Goal: Task Accomplishment & Management: Manage account settings

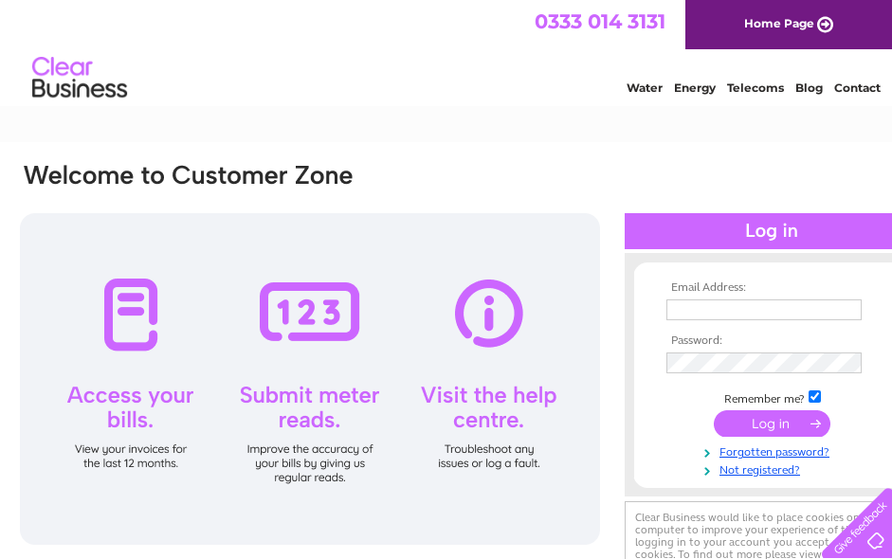
type input "ken.bird@astratec.co.uk"
click at [765, 422] on input "submit" at bounding box center [772, 424] width 117 height 27
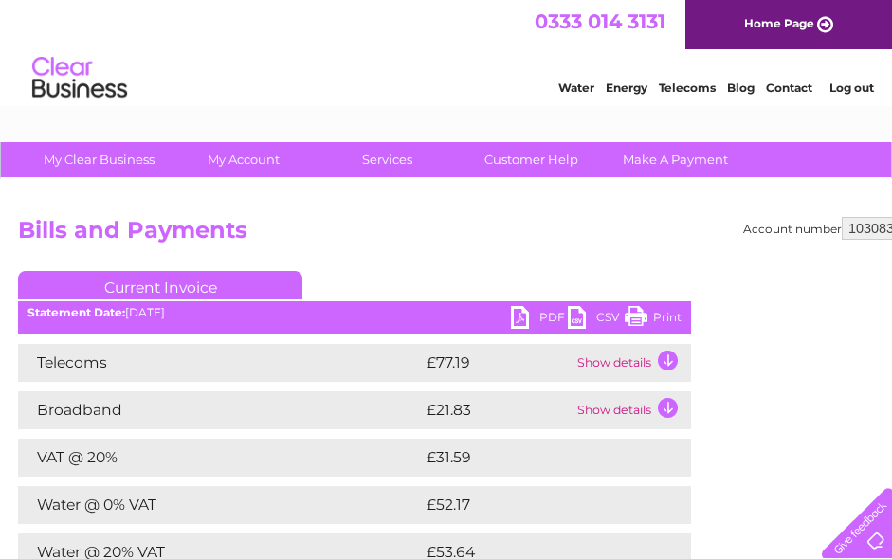
click at [661, 95] on link "Telecoms" at bounding box center [687, 88] width 57 height 14
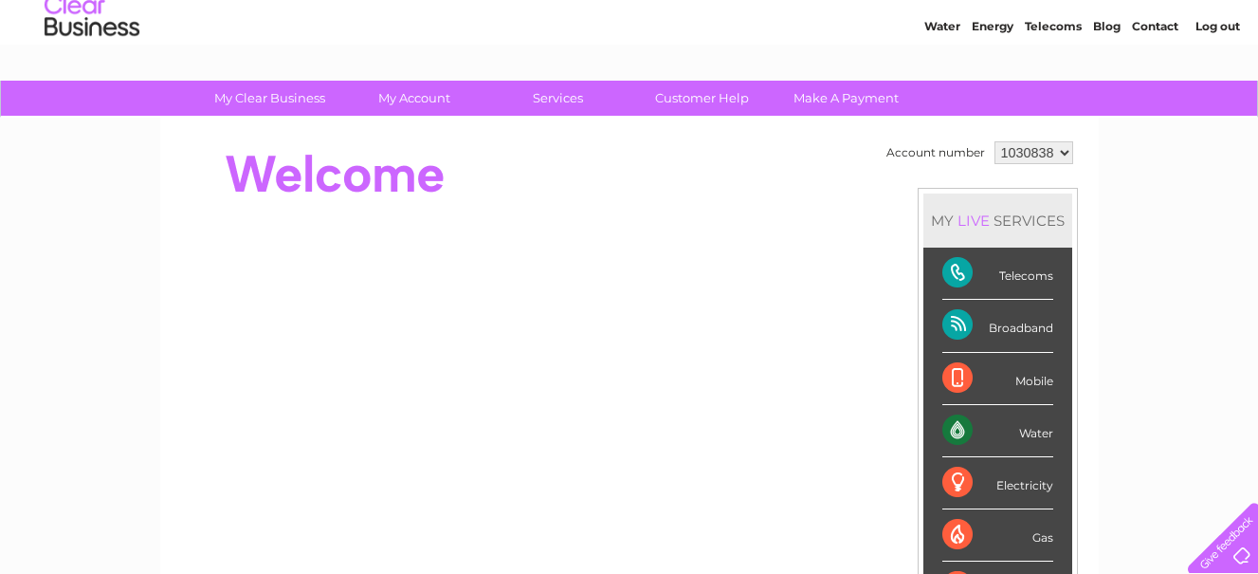
scroll to position [95, 0]
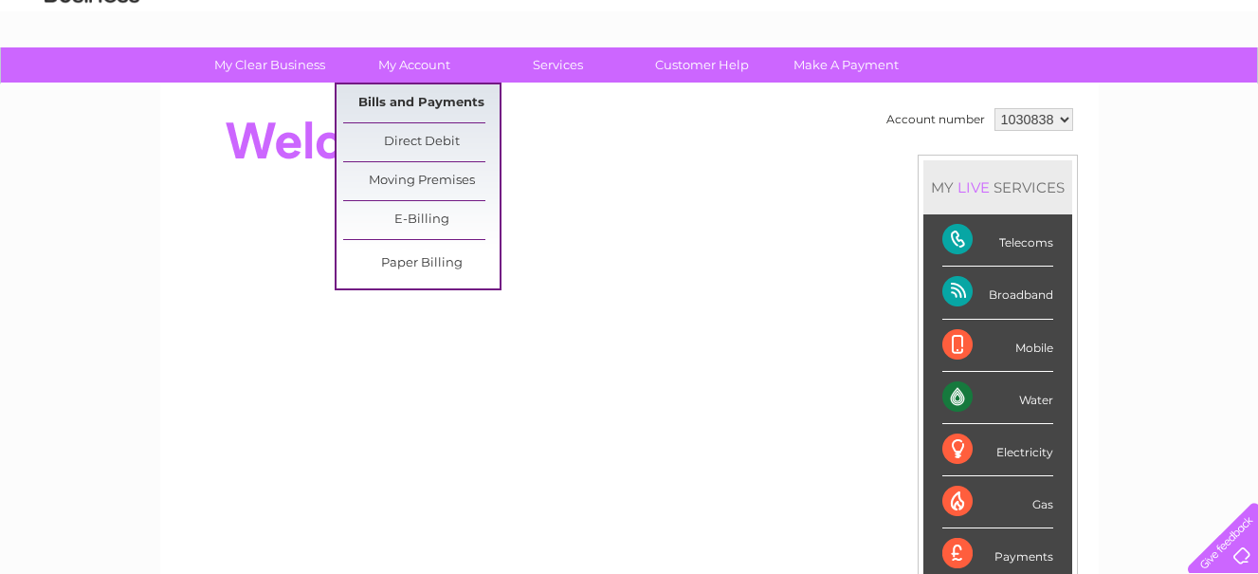
click at [421, 100] on link "Bills and Payments" at bounding box center [421, 103] width 156 height 38
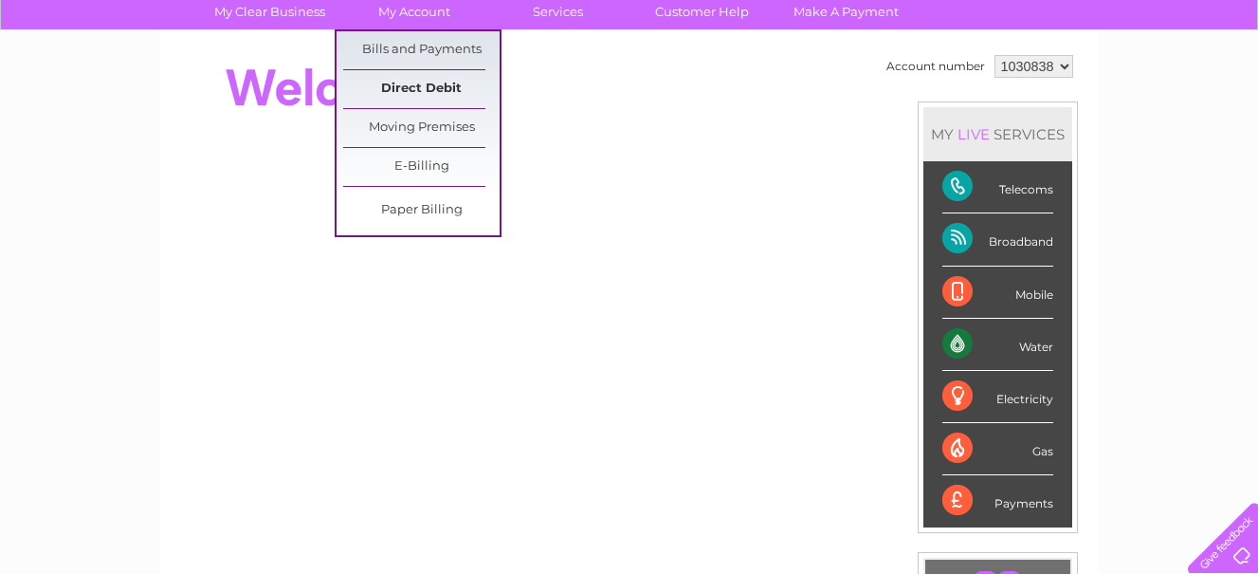
scroll to position [284, 0]
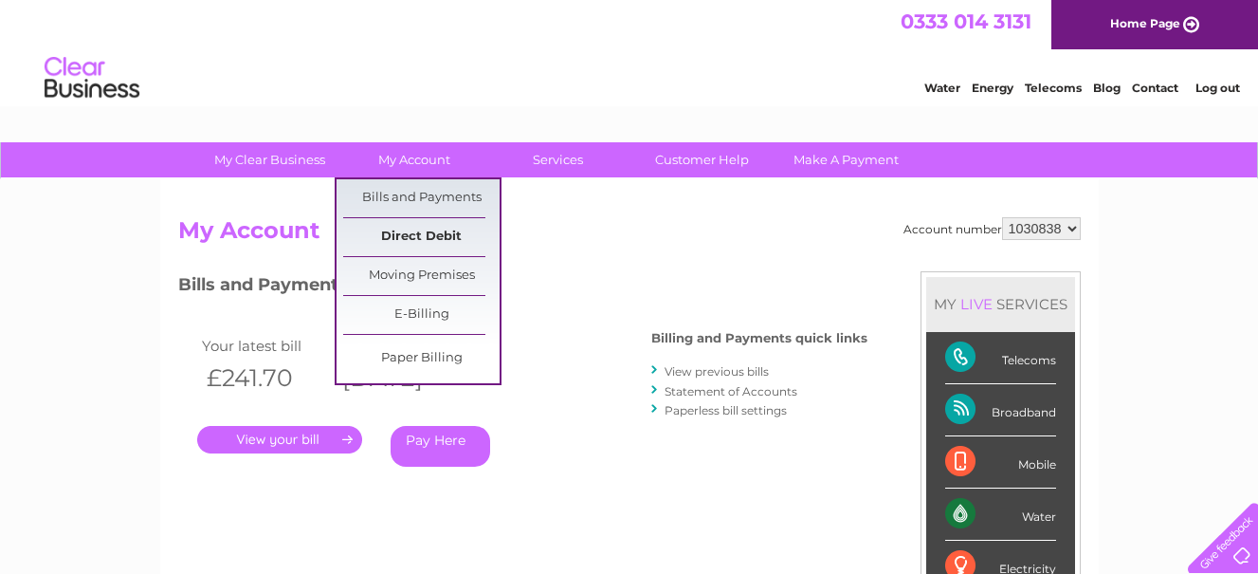
click at [437, 230] on link "Direct Debit" at bounding box center [421, 237] width 156 height 38
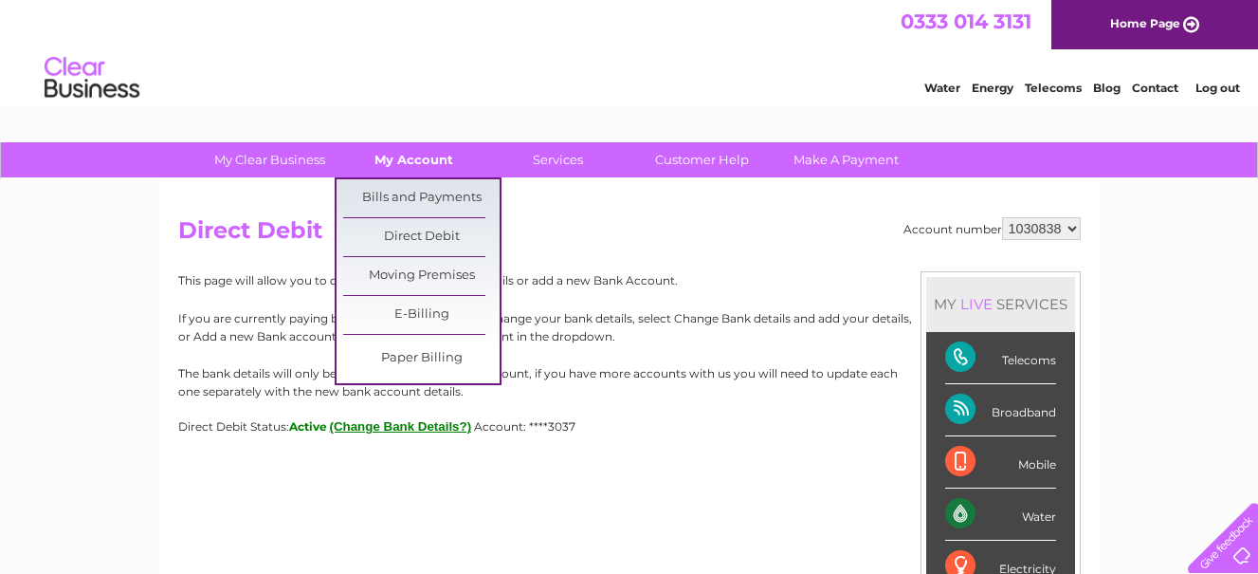
click at [392, 159] on link "My Account" at bounding box center [414, 159] width 156 height 35
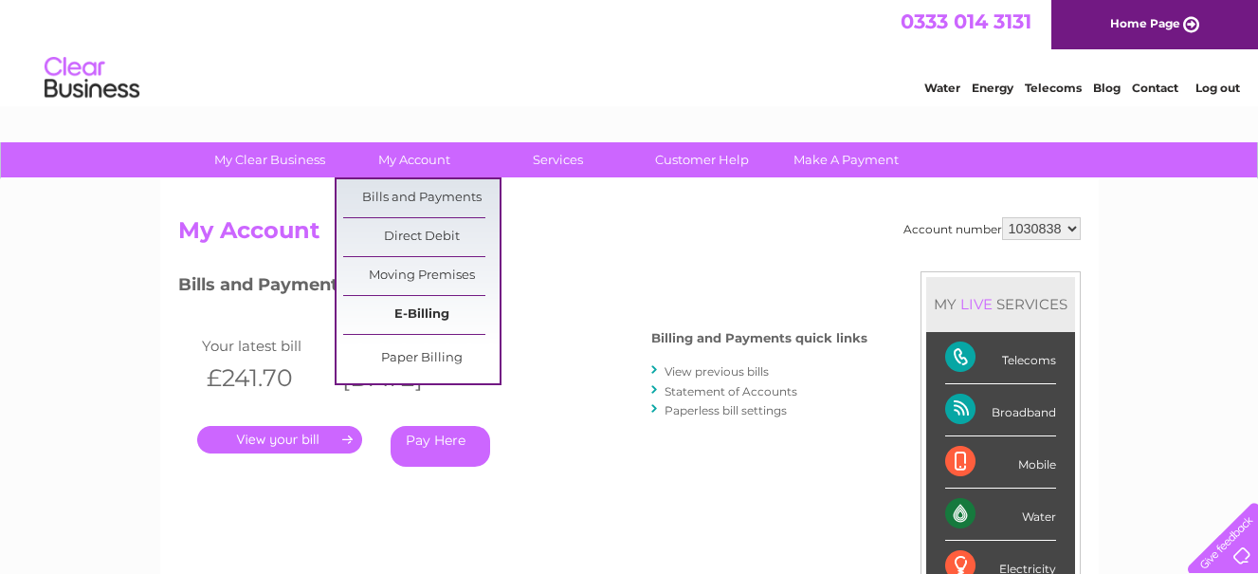
click at [408, 309] on link "E-Billing" at bounding box center [421, 315] width 156 height 38
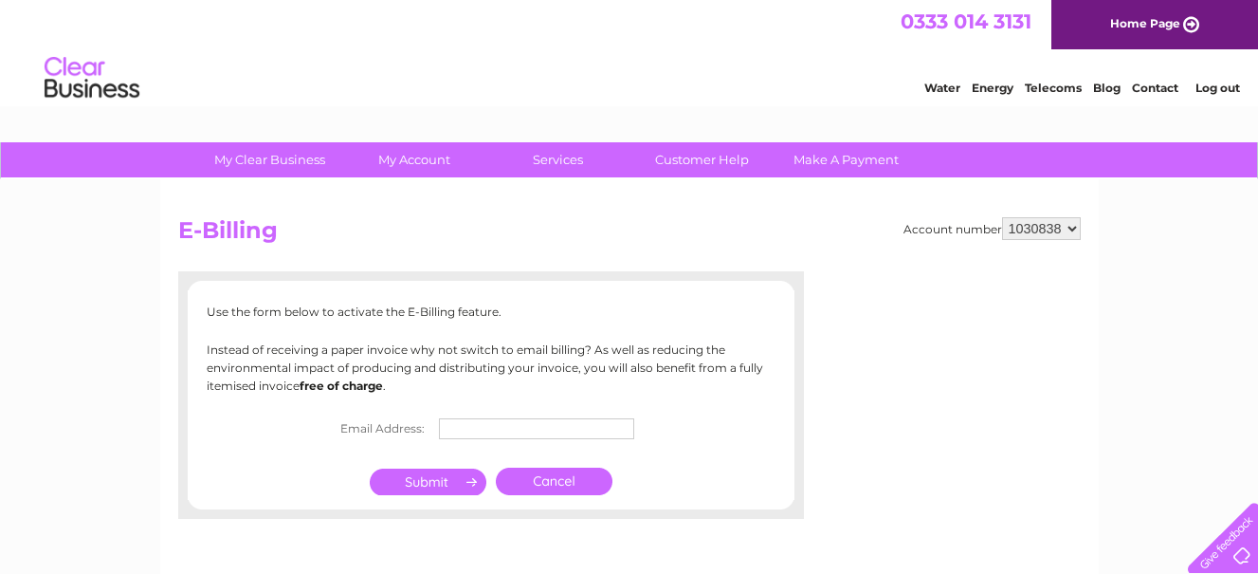
click at [448, 429] on input "text" at bounding box center [536, 428] width 195 height 21
type input "ken.bird@astratec.co.uk"
click at [425, 481] on input "submit" at bounding box center [428, 481] width 117 height 27
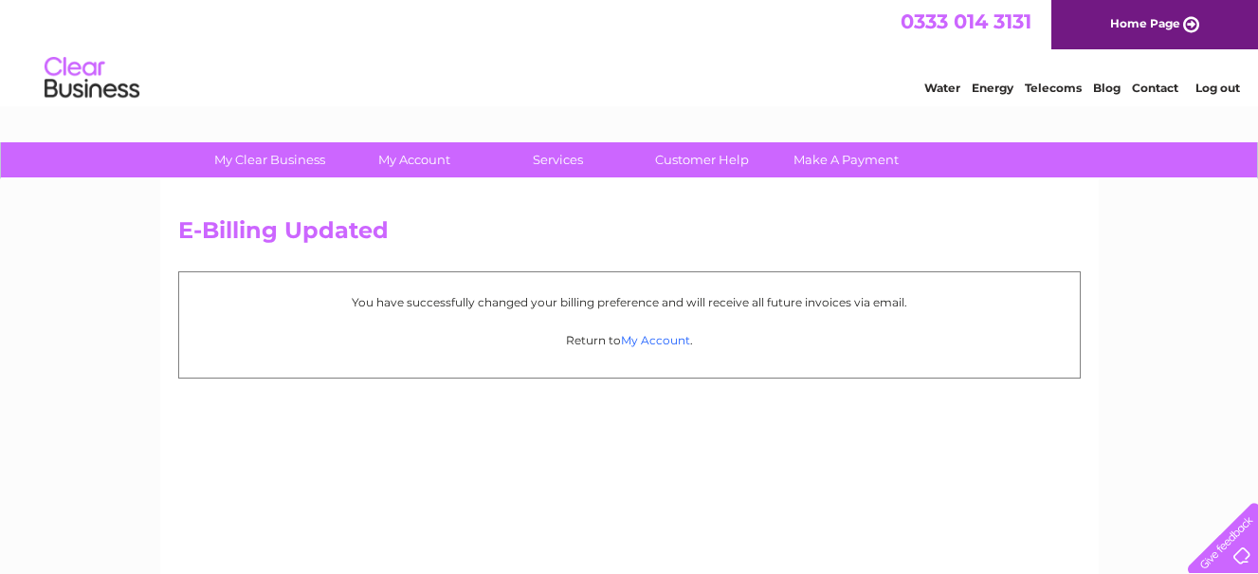
click at [655, 339] on link "My Account" at bounding box center [655, 340] width 69 height 14
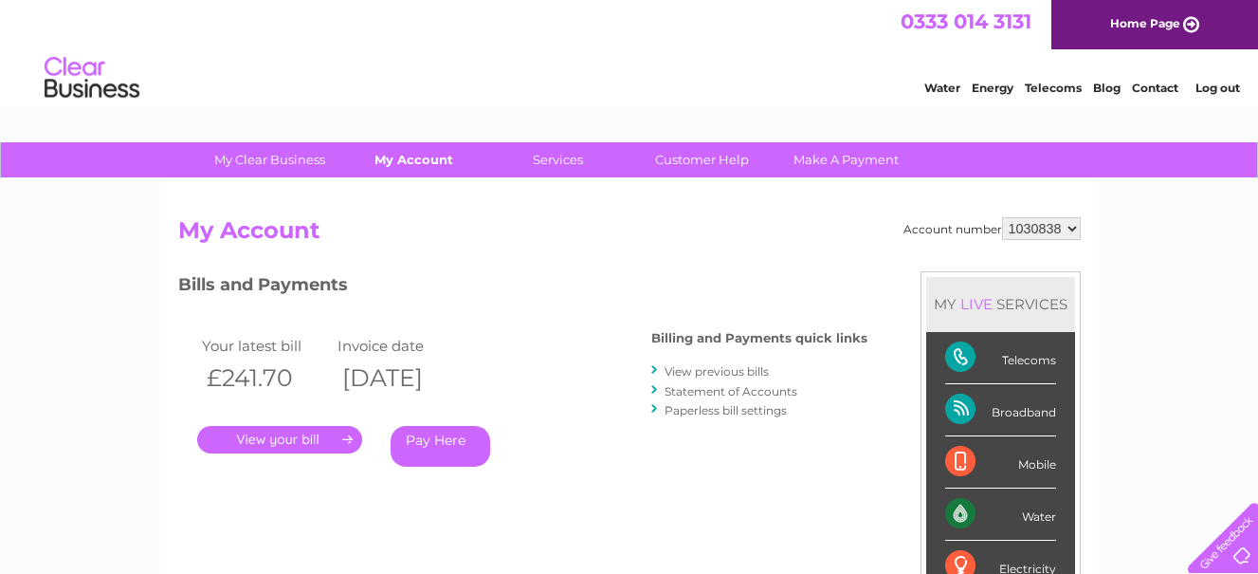
click at [428, 155] on link "My Account" at bounding box center [414, 159] width 156 height 35
click at [410, 156] on link "My Account" at bounding box center [414, 159] width 156 height 35
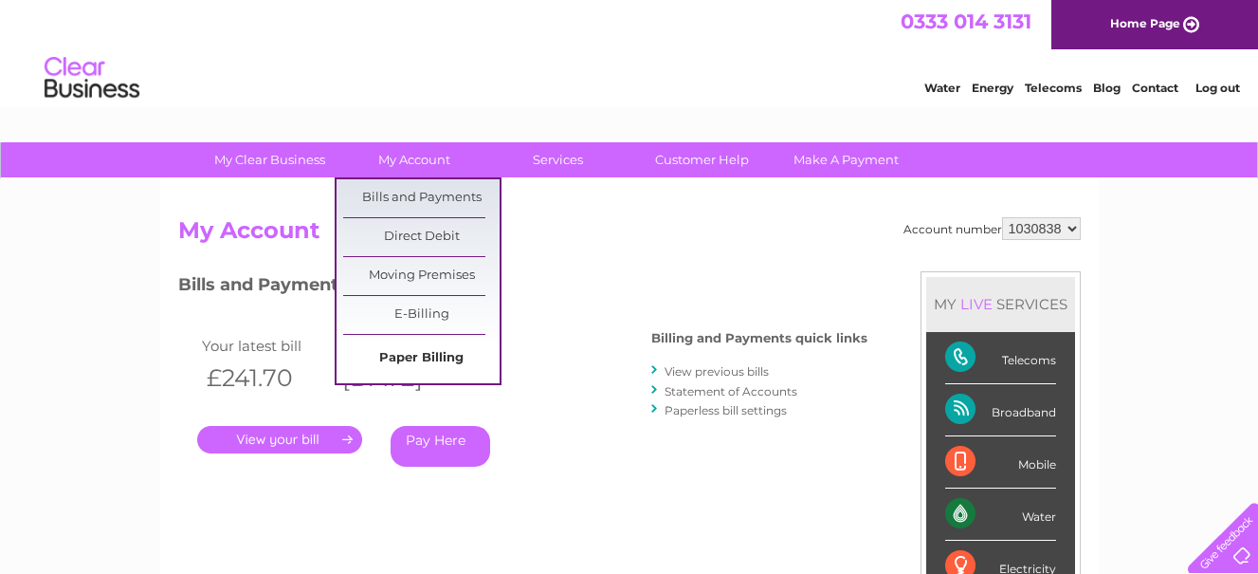
click at [419, 353] on link "Paper Billing" at bounding box center [421, 358] width 156 height 38
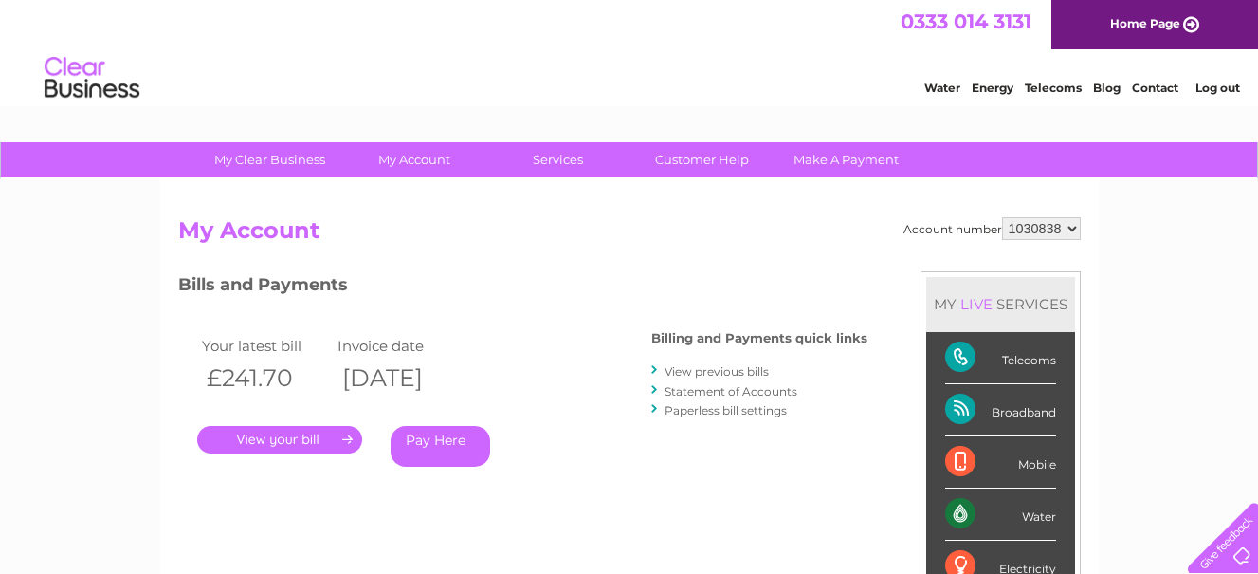
click at [724, 407] on link "Paperless bill settings" at bounding box center [726, 410] width 122 height 14
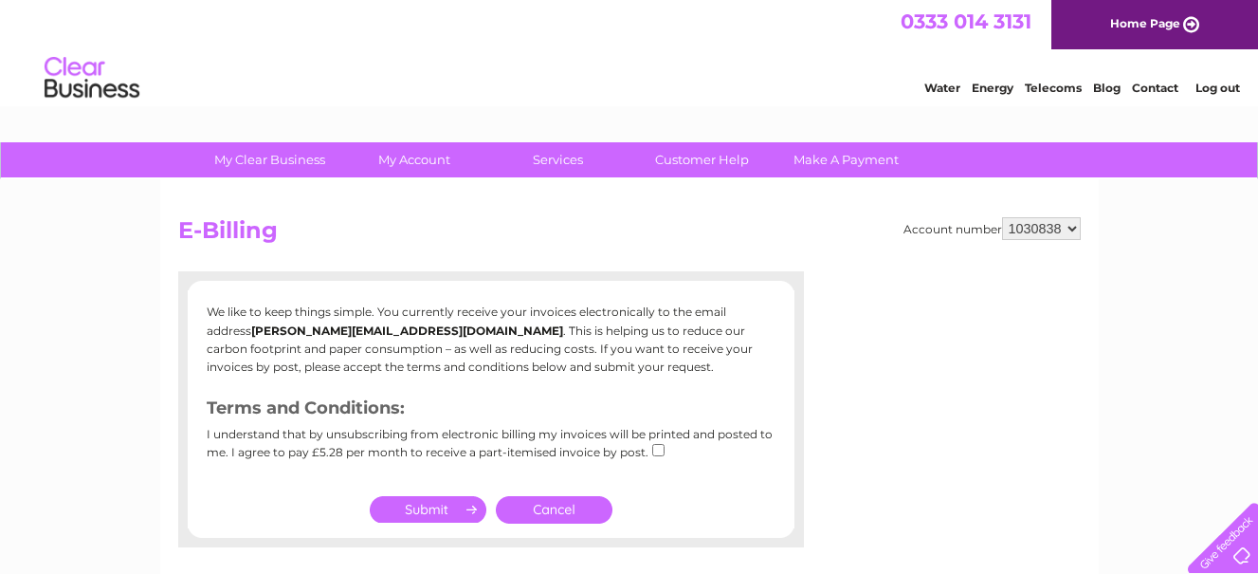
click at [444, 501] on input "submit" at bounding box center [428, 509] width 117 height 27
click at [576, 504] on link "Cancel" at bounding box center [554, 509] width 117 height 27
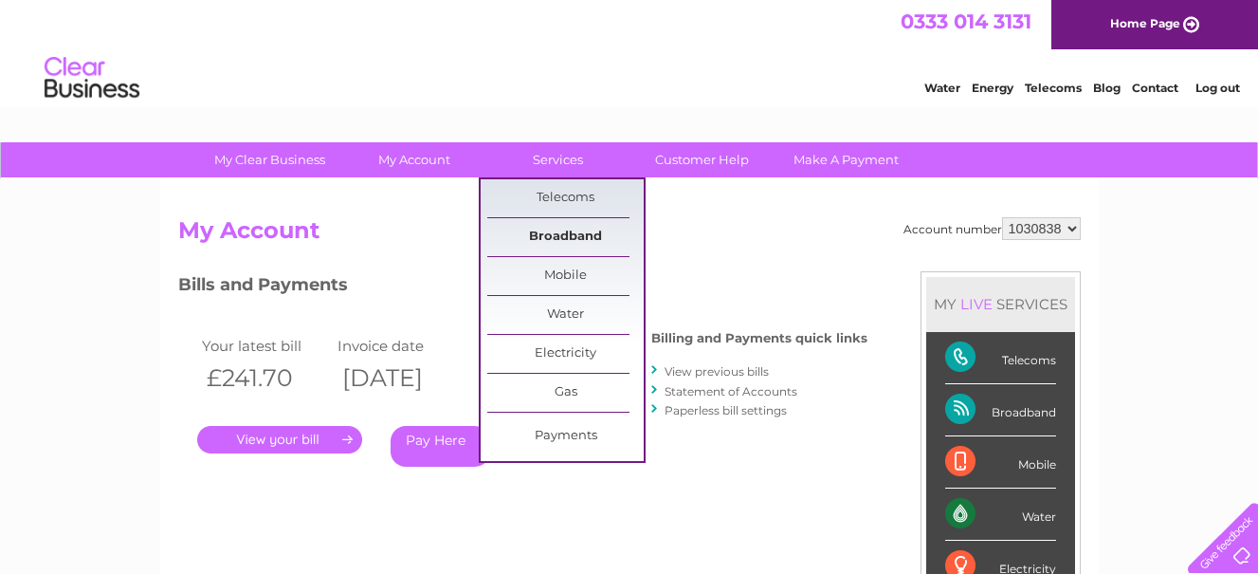
click at [562, 234] on link "Broadband" at bounding box center [565, 237] width 156 height 38
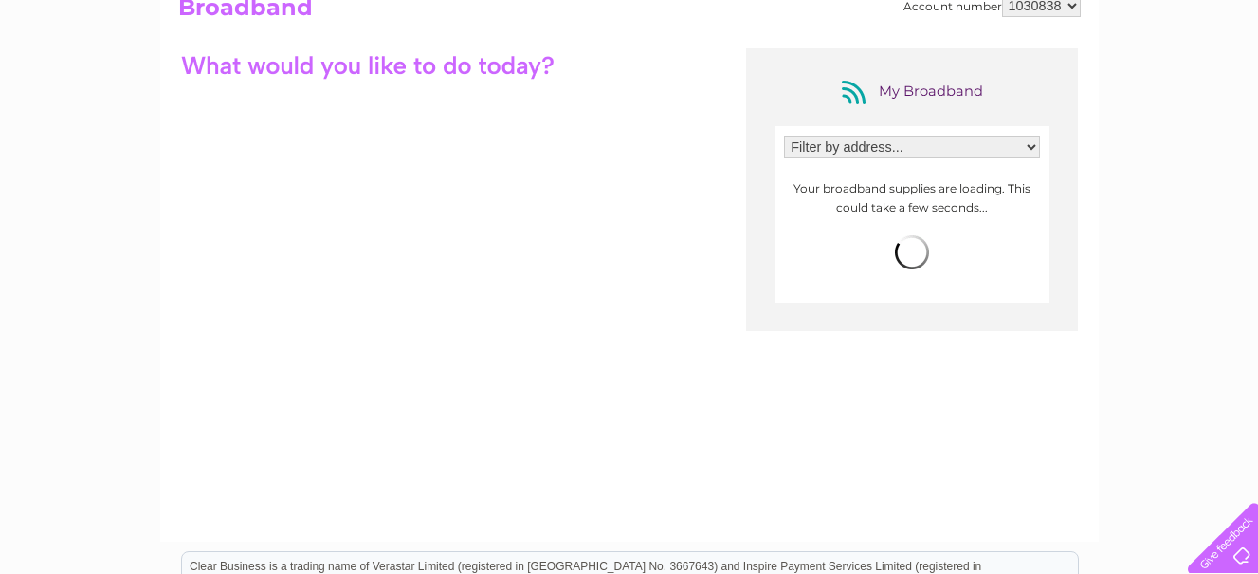
scroll to position [190, 0]
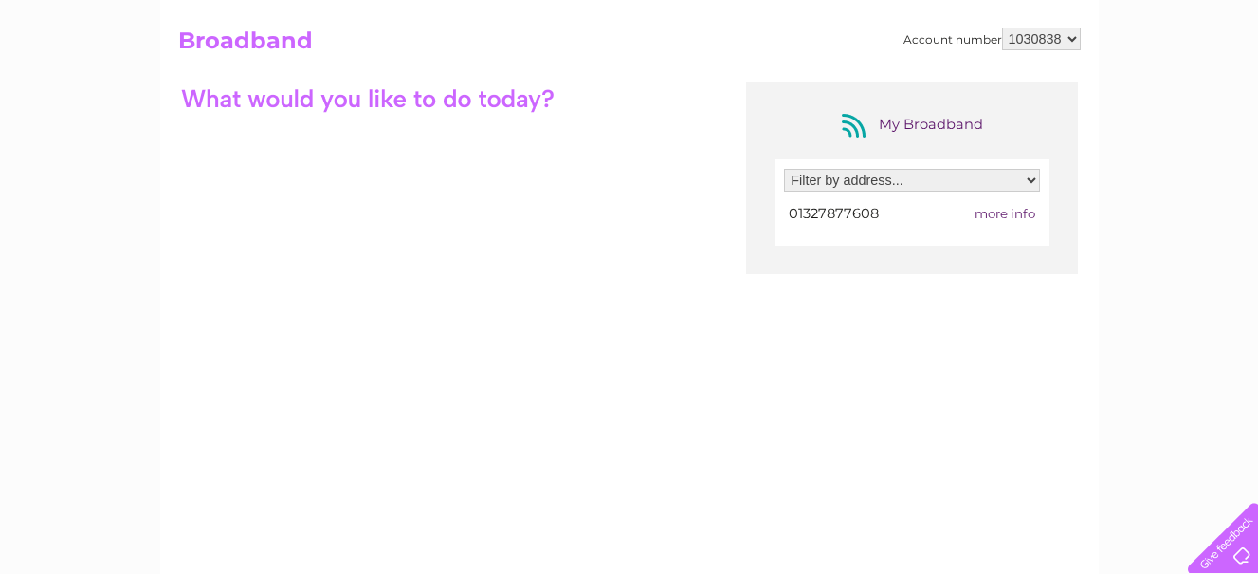
click at [1008, 210] on span "more info" at bounding box center [1005, 213] width 61 height 15
click at [996, 207] on span "more info" at bounding box center [1005, 213] width 61 height 15
click at [1032, 179] on select "Filter by address... 2-3 James Watt Close, Drayton Fields Industrial Esta, Dave…" at bounding box center [912, 180] width 256 height 23
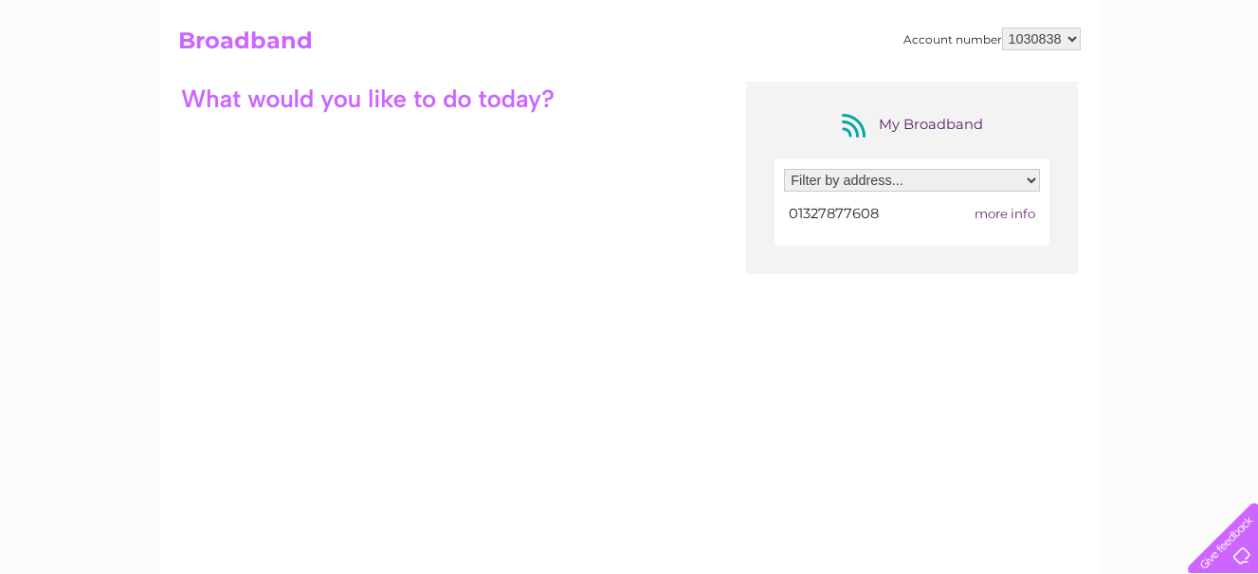
click at [997, 206] on span "more info" at bounding box center [1005, 213] width 61 height 15
click at [1005, 211] on span "more info" at bounding box center [1005, 213] width 61 height 15
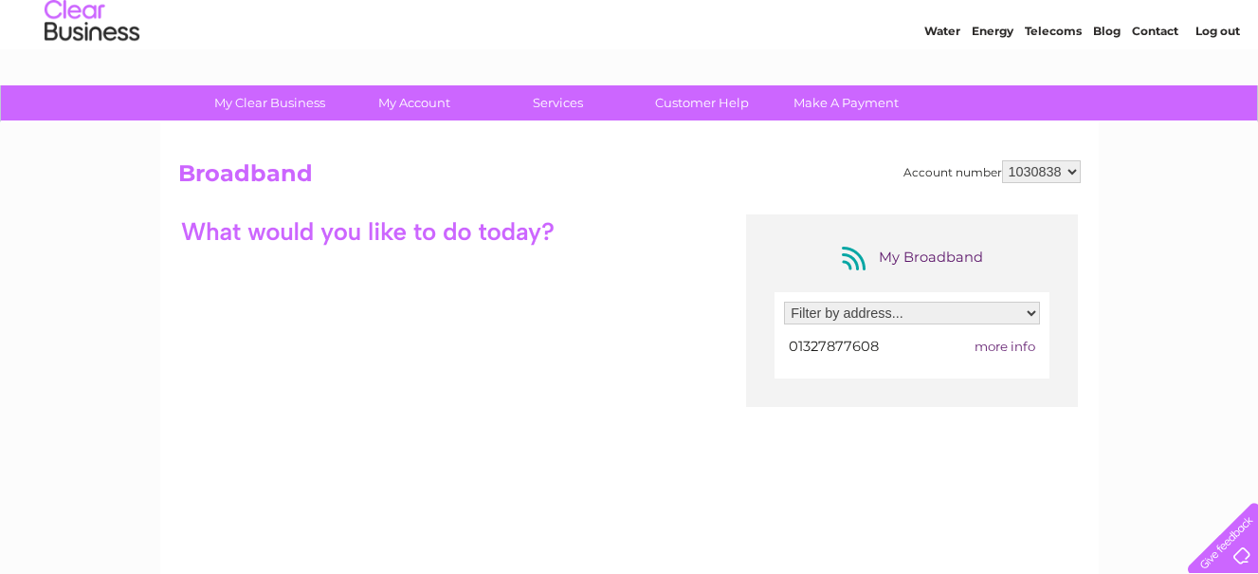
scroll to position [0, 0]
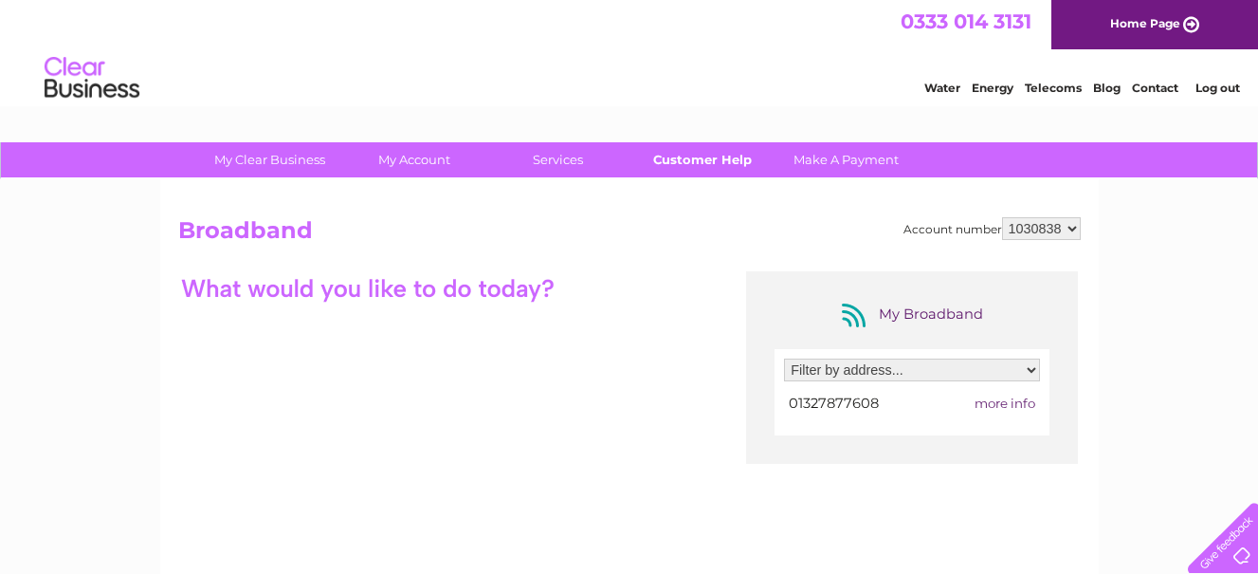
click at [698, 151] on link "Customer Help" at bounding box center [702, 159] width 156 height 35
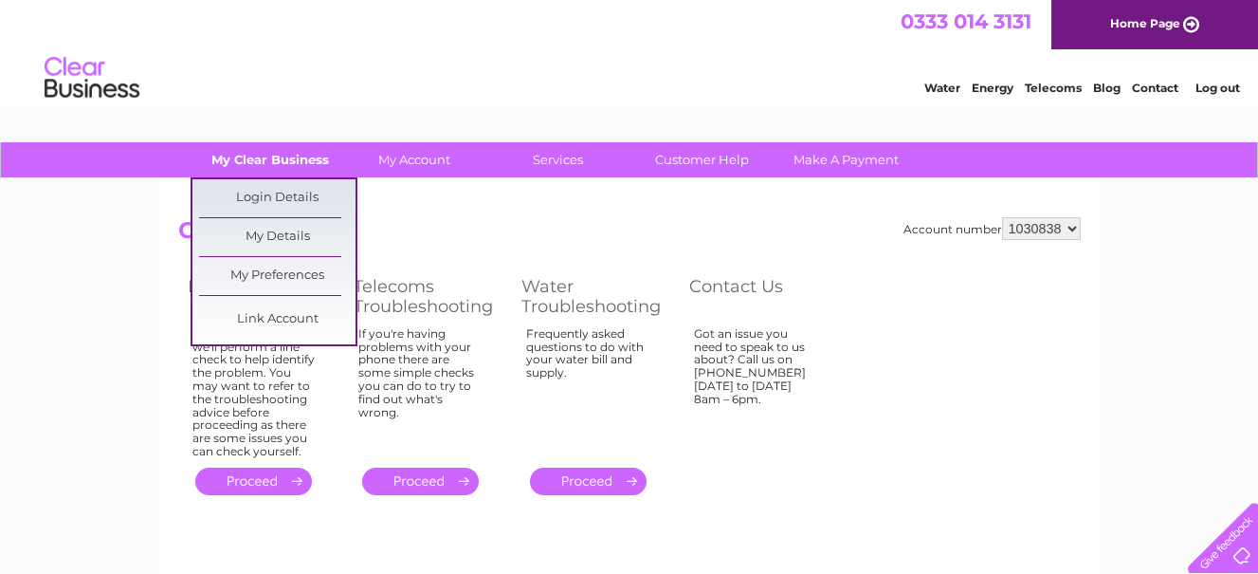
click at [237, 159] on link "My Clear Business" at bounding box center [270, 159] width 156 height 35
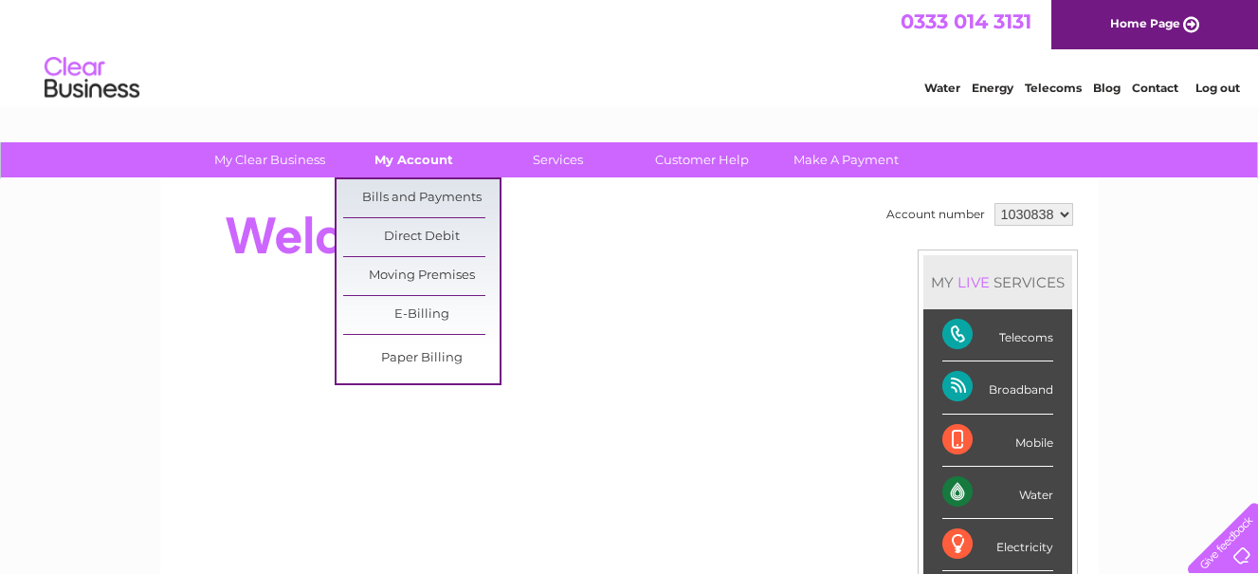
click at [404, 156] on link "My Account" at bounding box center [414, 159] width 156 height 35
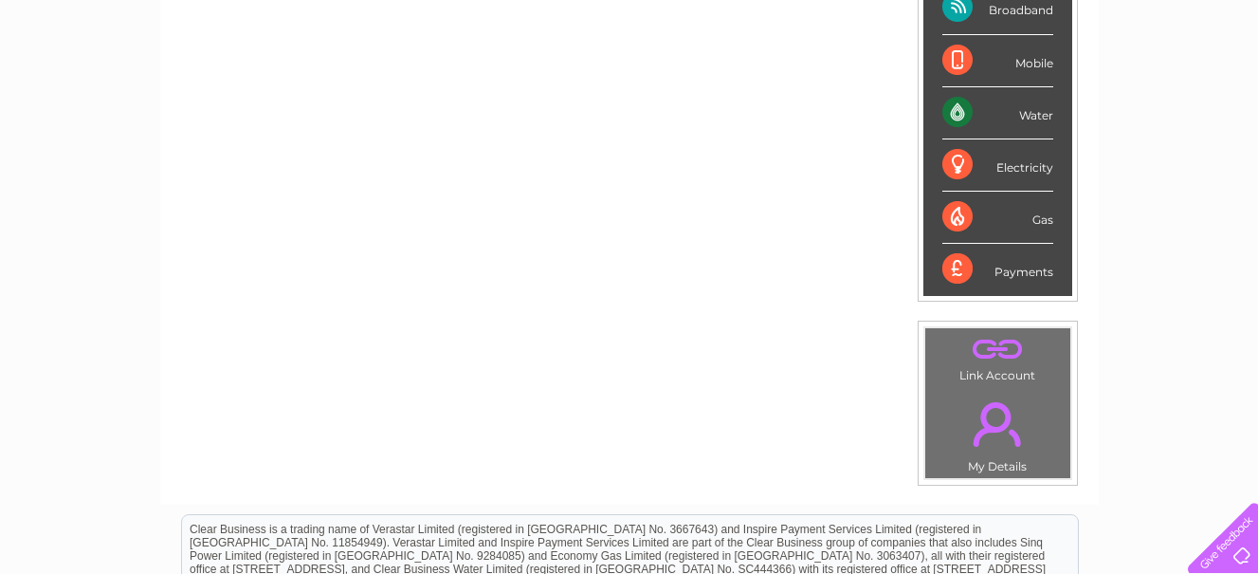
scroll to position [441, 0]
